Goal: Task Accomplishment & Management: Use online tool/utility

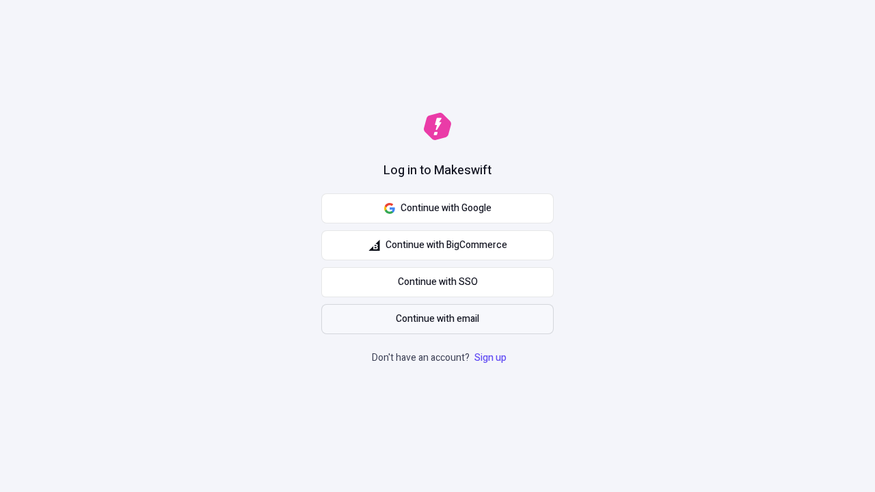
click at [438, 319] on span "Continue with email" at bounding box center [437, 319] width 83 height 15
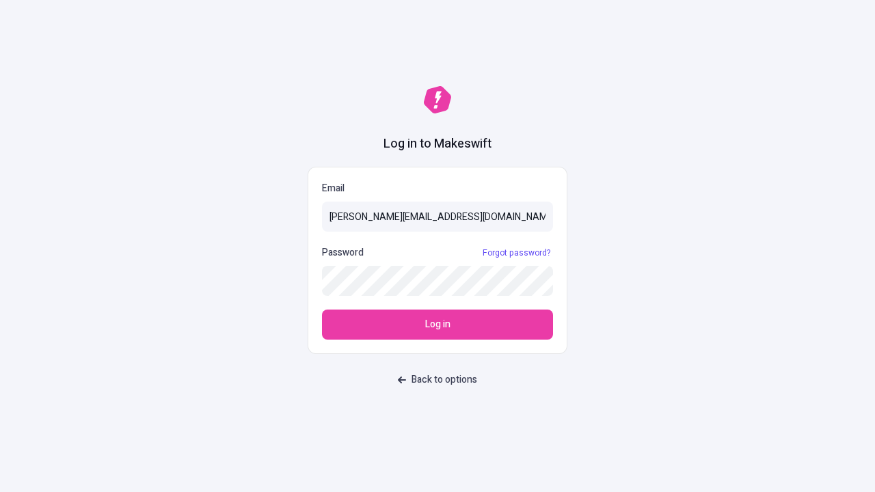
type input "[PERSON_NAME][EMAIL_ADDRESS][DOMAIN_NAME]"
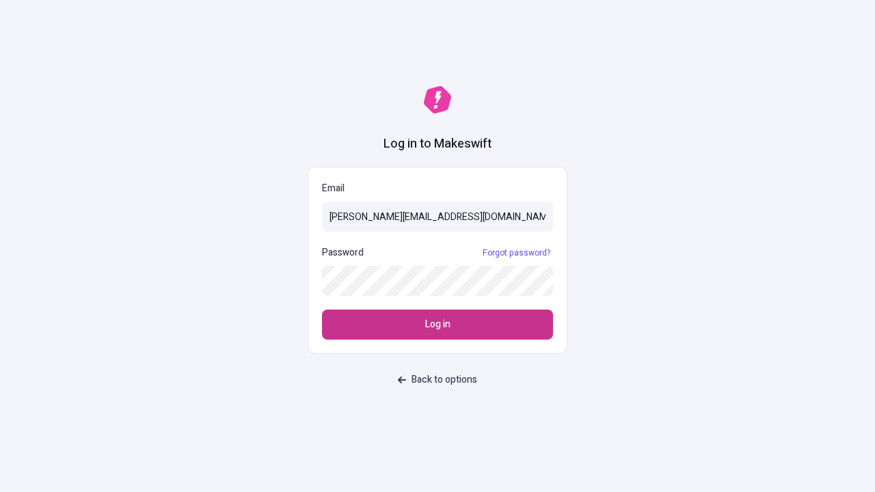
click at [438, 325] on span "Log in" at bounding box center [437, 324] width 25 height 15
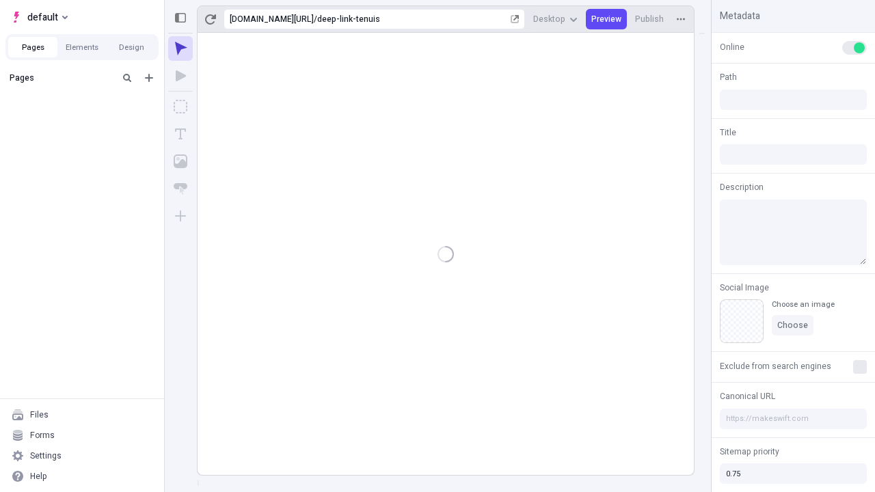
type input "/deep-link-tenuis"
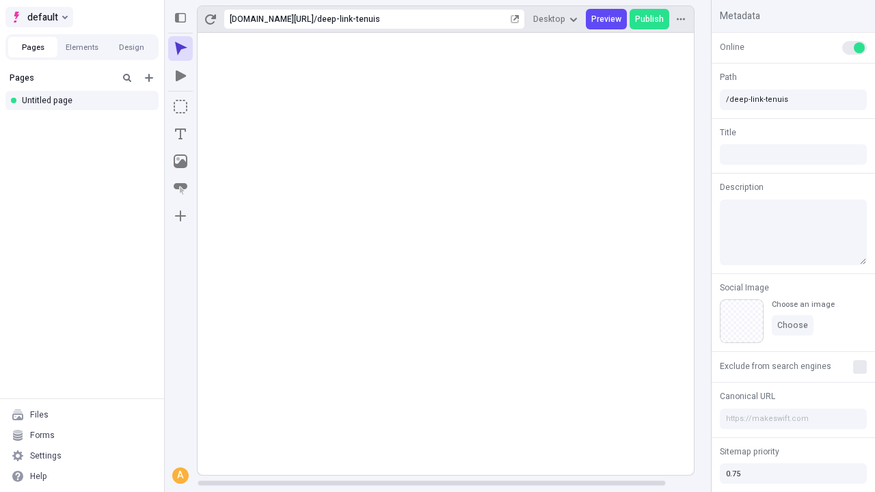
click at [38, 17] on span "default" at bounding box center [42, 17] width 31 height 16
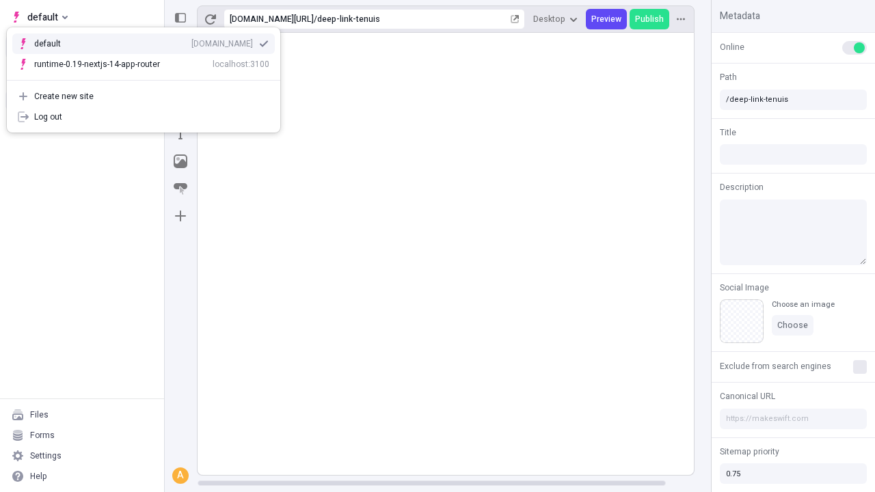
click at [144, 96] on div "Create new site" at bounding box center [151, 96] width 235 height 11
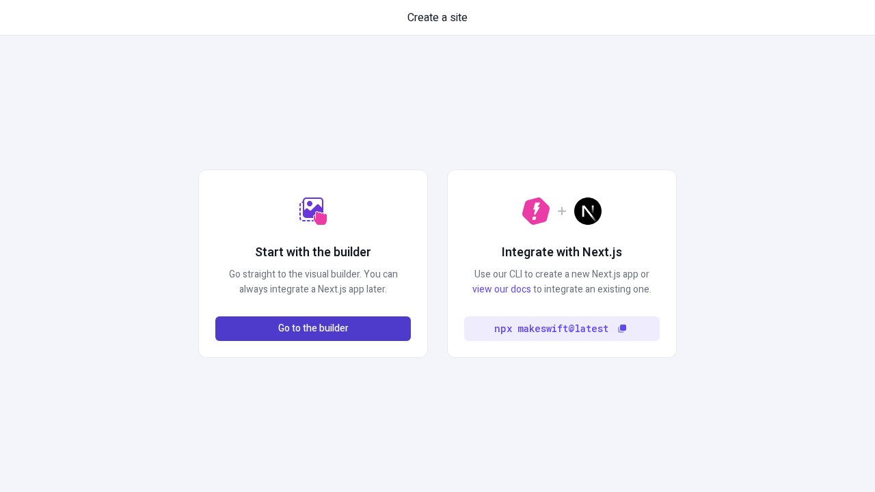
click at [313, 329] on span "Go to the builder" at bounding box center [313, 328] width 70 height 15
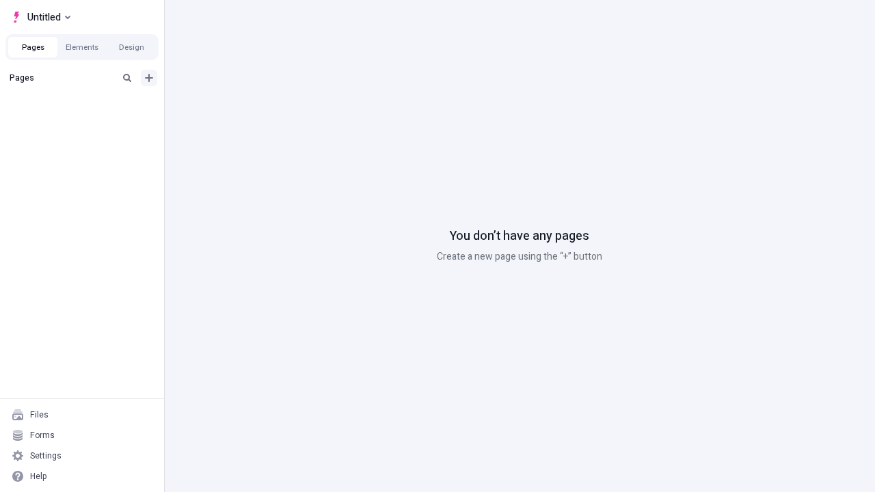
click at [149, 78] on icon "Add new" at bounding box center [149, 78] width 8 height 8
click at [86, 122] on div "Blank page" at bounding box center [86, 125] width 131 height 21
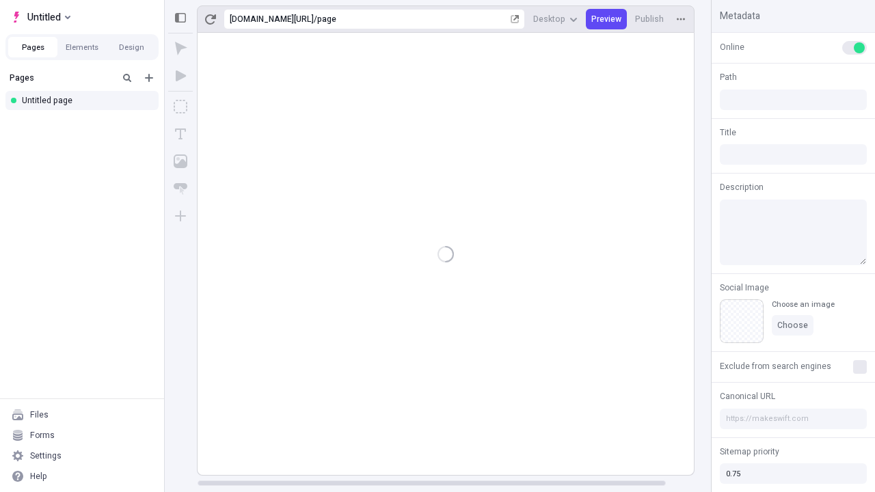
type input "/page"
click at [650, 19] on span "Publish" at bounding box center [649, 19] width 29 height 11
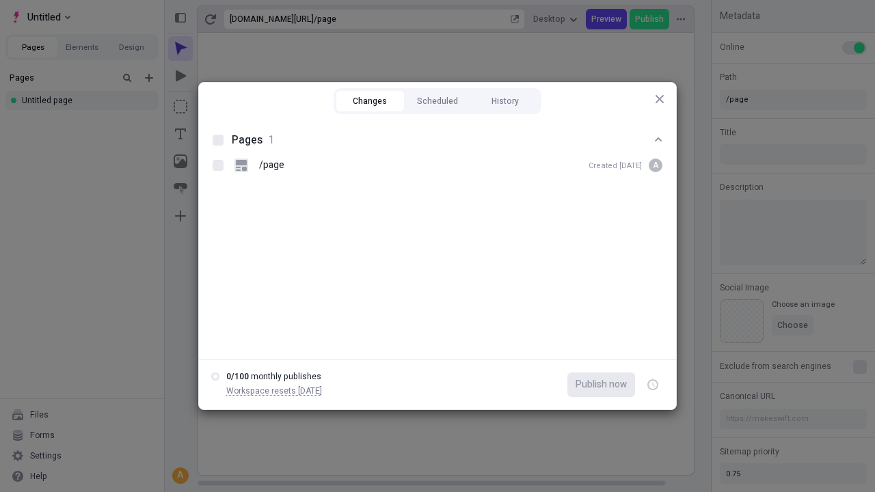
click at [370, 101] on button "Changes" at bounding box center [370, 101] width 68 height 21
click at [218, 140] on div at bounding box center [218, 140] width 11 height 11
checkbox input "true"
click at [653, 385] on icon "button" at bounding box center [653, 385] width 3 height 5
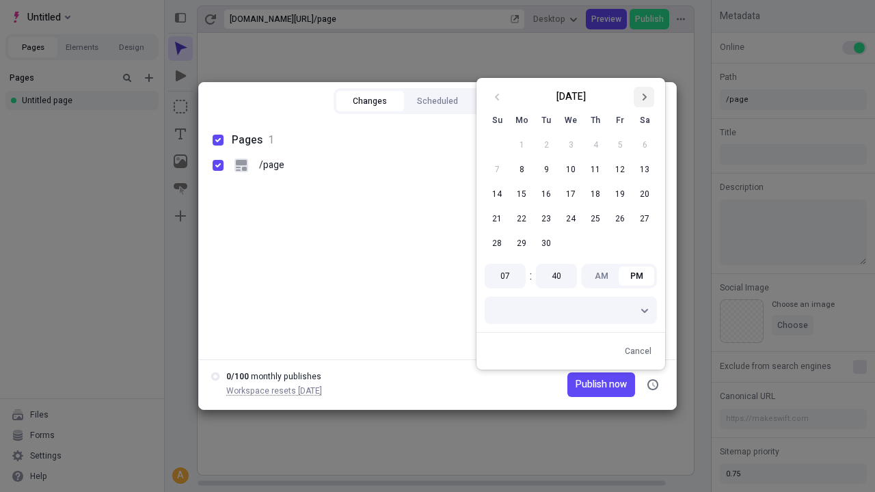
click at [644, 97] on icon "Go to next month" at bounding box center [644, 97] width 8 height 8
click at [571, 145] on button "1" at bounding box center [571, 145] width 25 height 25
click at [581, 385] on span "Publish on 10/1/2025" at bounding box center [589, 384] width 76 height 15
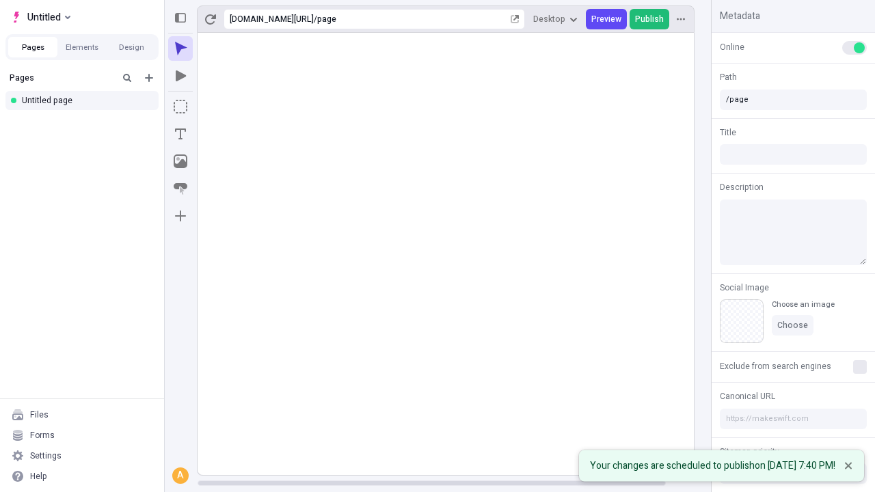
click at [650, 19] on span "Publish" at bounding box center [649, 19] width 29 height 11
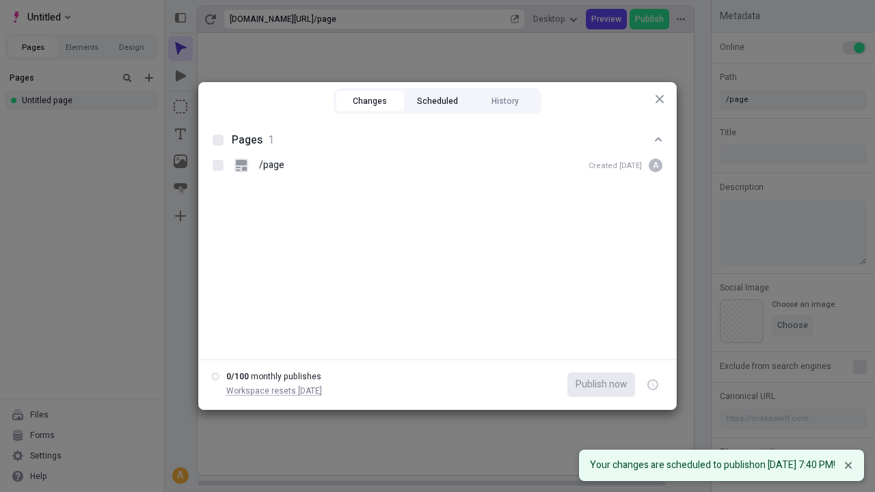
click at [438, 101] on button "Scheduled" at bounding box center [438, 101] width 68 height 21
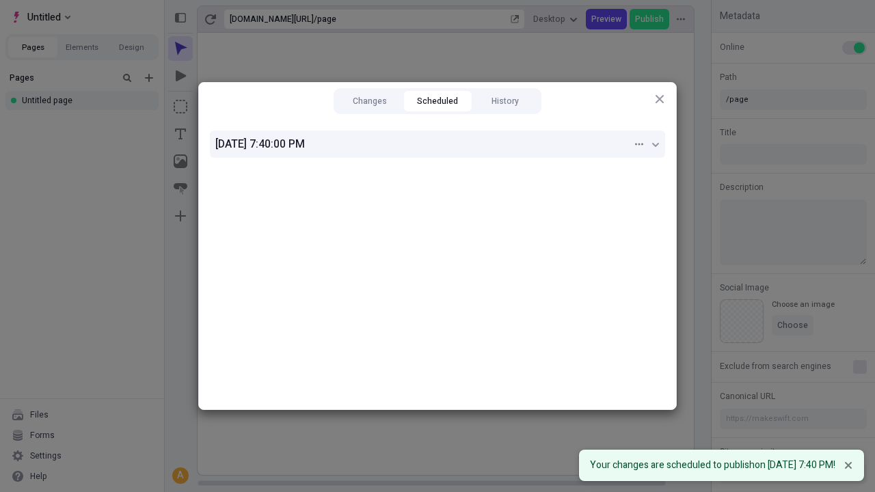
click at [438, 144] on div "10/1/2025, 7:40:00 PM" at bounding box center [423, 144] width 417 height 16
